Goal: Task Accomplishment & Management: Manage account settings

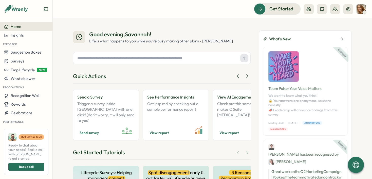
scroll to position [415, 0]
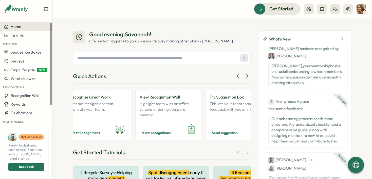
click at [16, 27] on span "Home" at bounding box center [16, 26] width 10 height 5
click at [359, 10] on img at bounding box center [362, 9] width 10 height 10
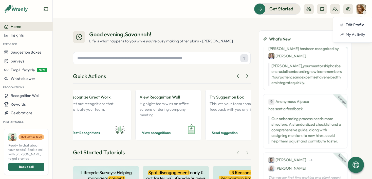
click at [359, 10] on img at bounding box center [362, 9] width 10 height 10
click at [175, 64] on div at bounding box center [162, 58] width 178 height 12
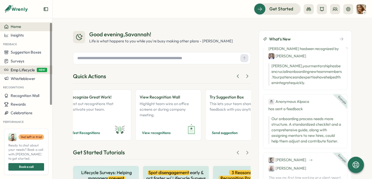
click at [32, 67] on span "Emp Lifecycle" at bounding box center [23, 69] width 24 height 5
click at [73, 19] on div "Good evening , Savannah ! Life is what happens to you while you're busy making …" at bounding box center [213, 98] width 320 height 161
click at [103, 20] on div "Good evening , Savannah ! Life is what happens to you while you're busy making …" at bounding box center [213, 98] width 320 height 161
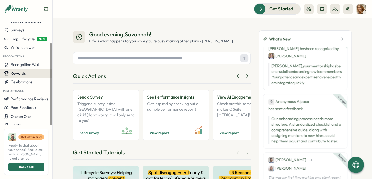
scroll to position [0, 0]
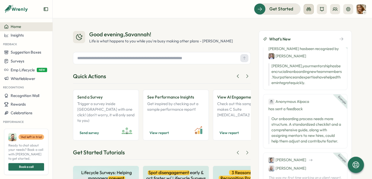
click at [311, 9] on icon at bounding box center [309, 9] width 5 height 4
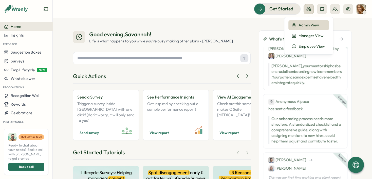
click at [311, 9] on icon at bounding box center [309, 9] width 5 height 4
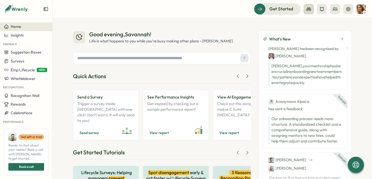
click at [311, 9] on icon at bounding box center [309, 9] width 5 height 4
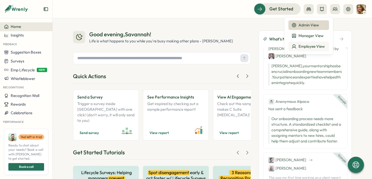
click at [316, 46] on div "Employee View" at bounding box center [309, 47] width 34 height 6
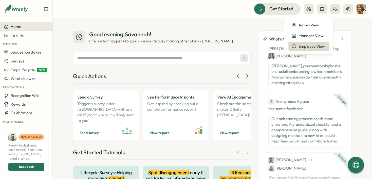
click at [316, 46] on div "Employee View" at bounding box center [309, 47] width 34 height 6
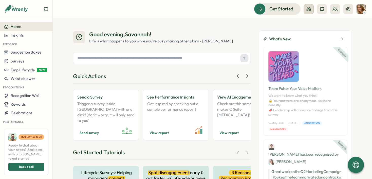
click at [307, 8] on icon at bounding box center [308, 9] width 5 height 5
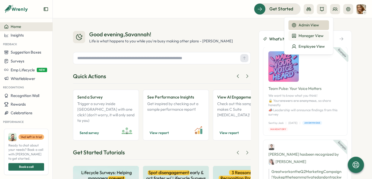
click at [320, 39] on button "Manager View" at bounding box center [309, 36] width 41 height 10
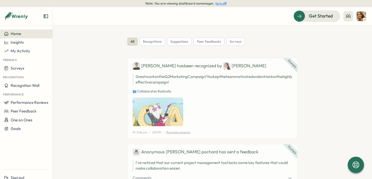
click at [314, 10] on header "Get Started" at bounding box center [213, 16] width 320 height 18
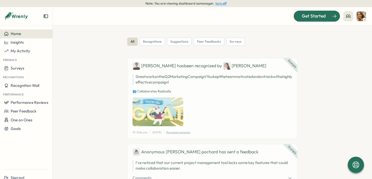
click at [303, 18] on span "Get Started" at bounding box center [314, 16] width 24 height 7
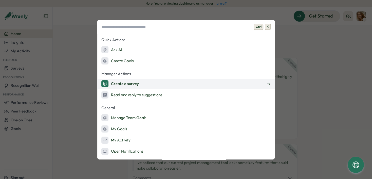
click at [149, 85] on button "Create a survey" at bounding box center [186, 84] width 178 height 10
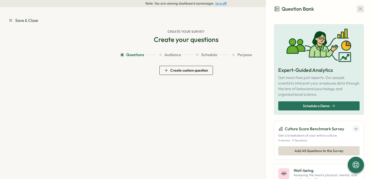
click at [358, 10] on icon "button" at bounding box center [360, 8] width 5 height 5
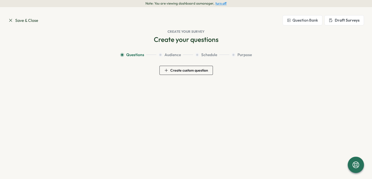
click at [24, 22] on span "Save & Close" at bounding box center [23, 20] width 30 height 6
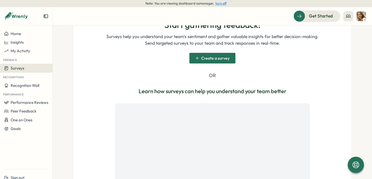
scroll to position [100, 0]
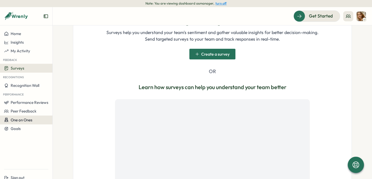
click at [37, 120] on div "One on Ones" at bounding box center [26, 119] width 44 height 5
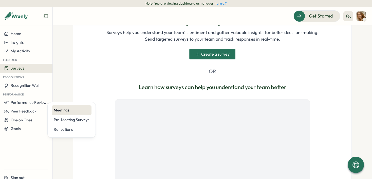
click at [59, 112] on div "Meetings" at bounding box center [72, 110] width 36 height 6
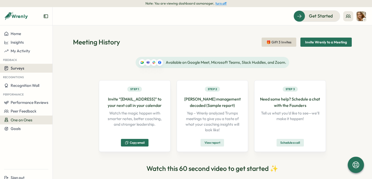
click at [18, 66] on span "Surveys" at bounding box center [18, 68] width 14 height 5
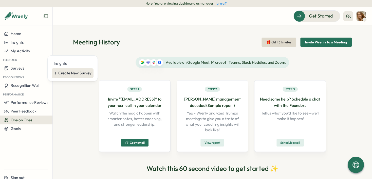
click at [74, 75] on div "Create New Survey" at bounding box center [74, 73] width 33 height 6
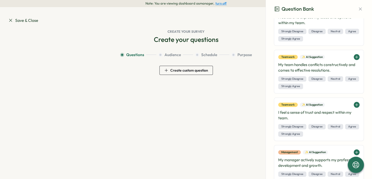
scroll to position [2706, 0]
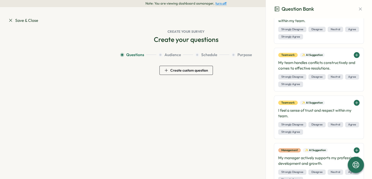
click at [20, 23] on span "Save & Close" at bounding box center [23, 20] width 30 height 6
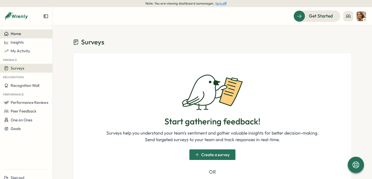
click at [28, 36] on button "Home" at bounding box center [26, 33] width 52 height 9
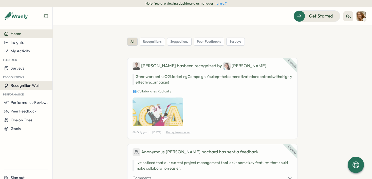
click at [29, 84] on span "Recognition Wall" at bounding box center [25, 85] width 29 height 5
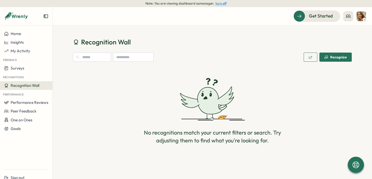
click at [346, 60] on span "Recognize" at bounding box center [335, 57] width 23 height 9
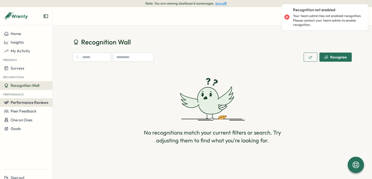
click at [40, 102] on span "Performance Reviews" at bounding box center [30, 102] width 38 height 5
click at [128, 124] on div "No recognitions match your current filters or search. Try adjusting them to fin…" at bounding box center [212, 111] width 279 height 86
click at [34, 112] on span "Peer Feedback" at bounding box center [24, 111] width 26 height 5
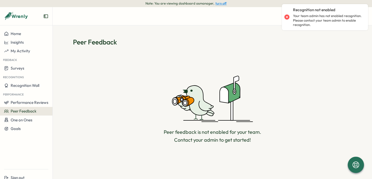
click at [180, 115] on icon at bounding box center [212, 98] width 81 height 47
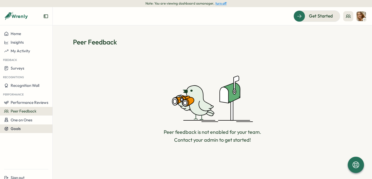
click at [22, 132] on button "Goals" at bounding box center [26, 128] width 52 height 9
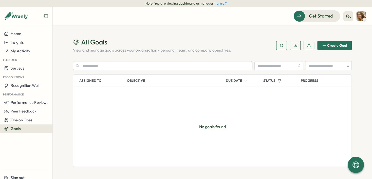
click at [365, 19] on icon at bounding box center [364, 19] width 3 height 4
click at [358, 32] on div "Edit Profile" at bounding box center [352, 32] width 25 height 6
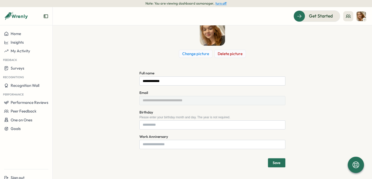
scroll to position [36, 0]
click at [228, 128] on input "Birthday" at bounding box center [212, 124] width 146 height 9
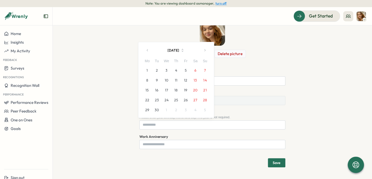
click at [169, 91] on button "17" at bounding box center [167, 90] width 10 height 10
type input "******"
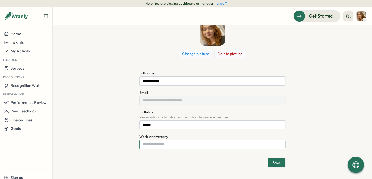
click at [161, 143] on input "Work Anniversary" at bounding box center [212, 144] width 146 height 9
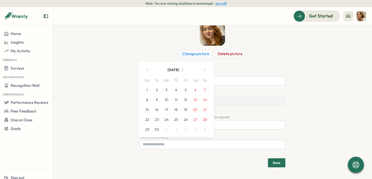
click at [178, 70] on button "[DATE]" at bounding box center [176, 70] width 47 height 10
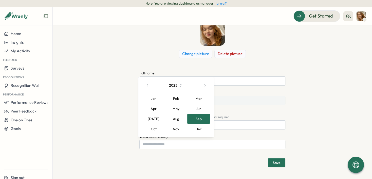
click at [174, 100] on button "Feb" at bounding box center [176, 98] width 23 height 10
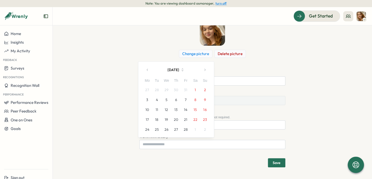
click at [184, 71] on button "[DATE]" at bounding box center [176, 70] width 47 height 10
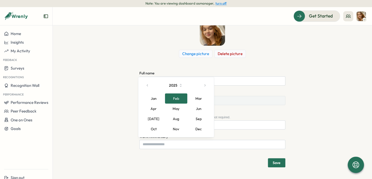
click at [183, 85] on button "2025" at bounding box center [176, 85] width 47 height 10
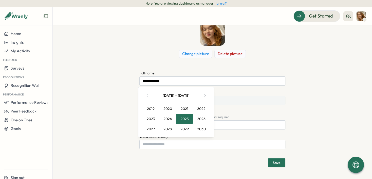
click at [182, 123] on button "2025" at bounding box center [184, 119] width 17 height 10
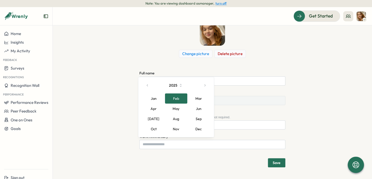
click at [176, 100] on button "Feb" at bounding box center [176, 98] width 23 height 10
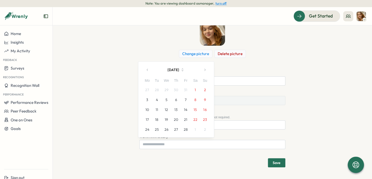
click at [203, 68] on button "button" at bounding box center [205, 70] width 10 height 10
click at [204, 83] on button "2" at bounding box center [205, 80] width 10 height 10
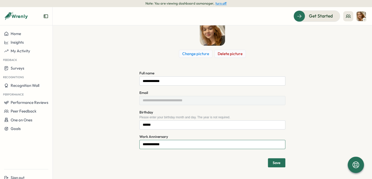
click at [176, 146] on input "**********" at bounding box center [212, 144] width 146 height 9
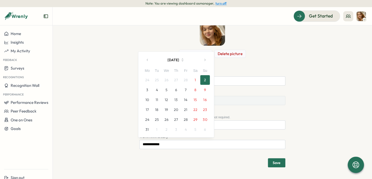
click at [161, 92] on button "4" at bounding box center [157, 90] width 10 height 10
type input "**********"
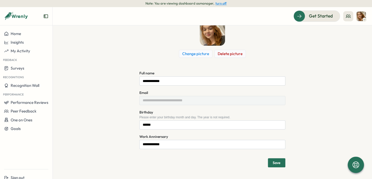
click at [274, 161] on span "Save" at bounding box center [277, 163] width 8 height 4
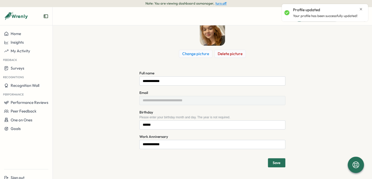
scroll to position [0, 0]
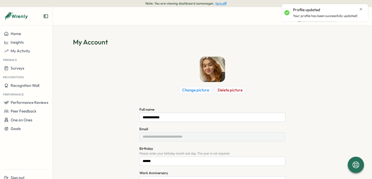
click at [362, 9] on icon "Close notification" at bounding box center [361, 9] width 4 height 4
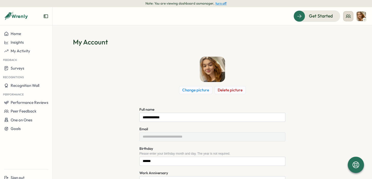
click at [348, 16] on icon at bounding box center [348, 16] width 5 height 5
click at [300, 13] on div "Get Started" at bounding box center [314, 16] width 42 height 7
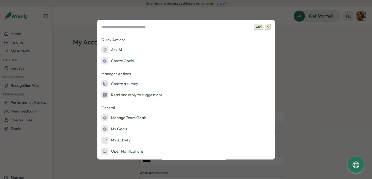
click at [326, 45] on div "Ctrl K Quick Actions Ask AI Create Goals Manager Actions Create a survey Read a…" at bounding box center [186, 89] width 372 height 179
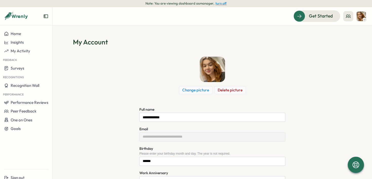
click at [326, 45] on h1 "My Account" at bounding box center [212, 42] width 279 height 9
click at [22, 32] on div "Home" at bounding box center [26, 33] width 44 height 5
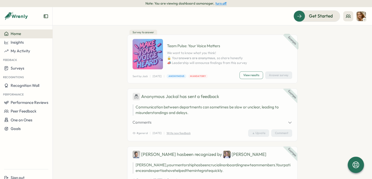
scroll to position [342, 0]
